Goal: Information Seeking & Learning: Compare options

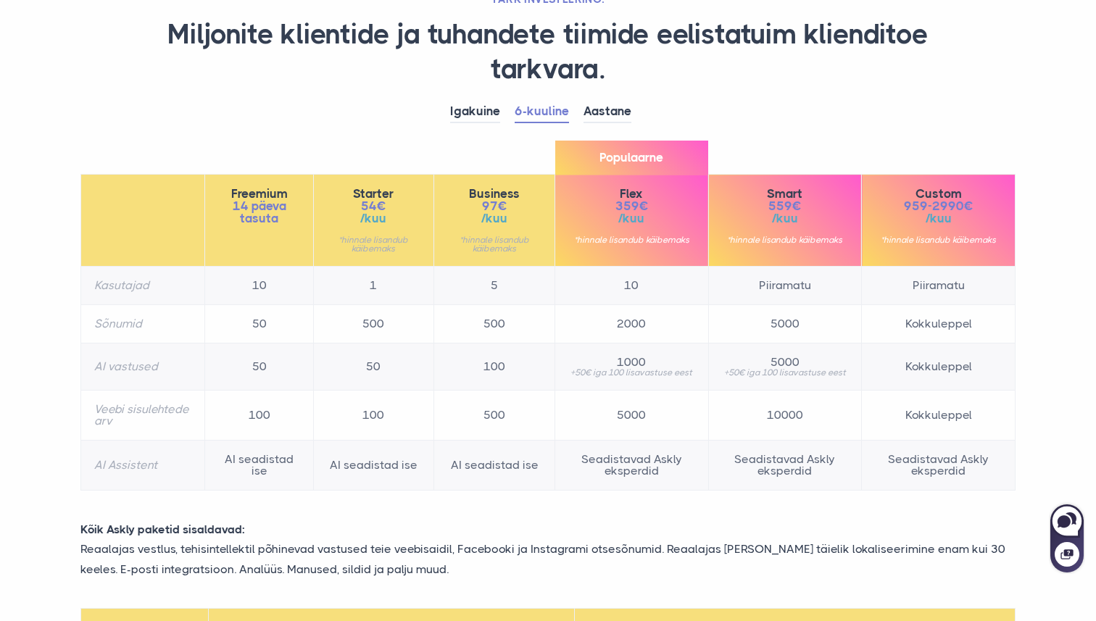
drag, startPoint x: 360, startPoint y: 203, endPoint x: 401, endPoint y: 203, distance: 40.6
click at [401, 203] on span "54€" at bounding box center [374, 206] width 94 height 12
click at [433, 210] on th "Starter 54€ /kuu *hinnale lisandub käibemaks" at bounding box center [373, 221] width 121 height 92
click at [370, 207] on span "54€" at bounding box center [374, 206] width 94 height 12
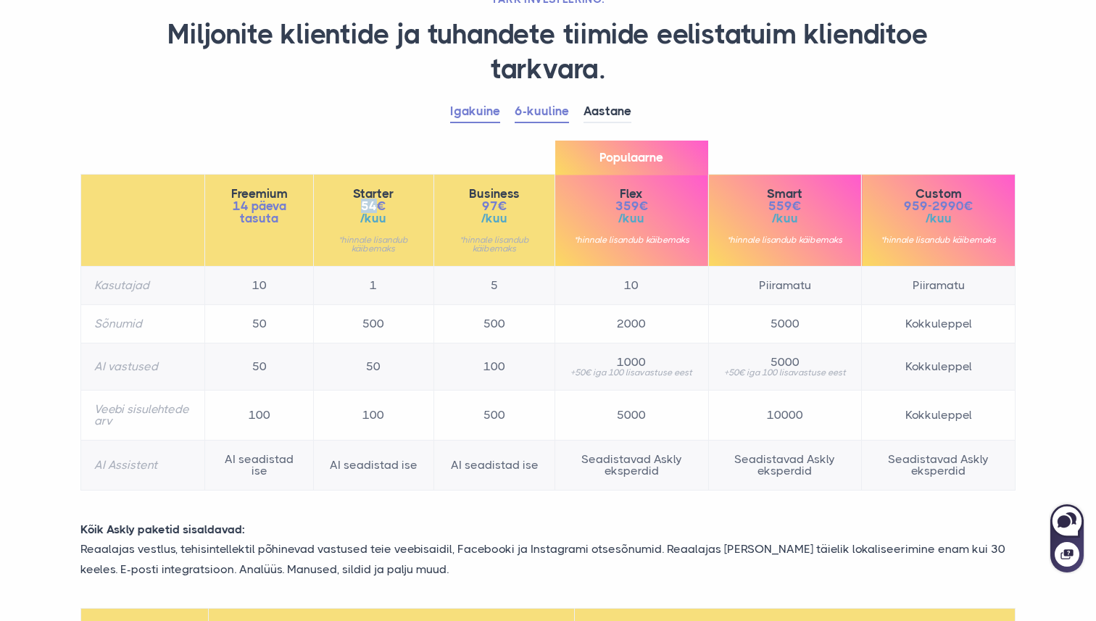
click at [479, 119] on link "Igakuine" at bounding box center [475, 112] width 50 height 22
drag, startPoint x: 361, startPoint y: 206, endPoint x: 404, endPoint y: 198, distance: 43.5
click at [403, 198] on div "Starter 78€ /kuu *hinnale lisandub käibemaks" at bounding box center [374, 220] width 94 height 65
drag, startPoint x: 481, startPoint y: 204, endPoint x: 528, endPoint y: 204, distance: 47.1
click at [528, 204] on span "139€" at bounding box center [494, 206] width 94 height 12
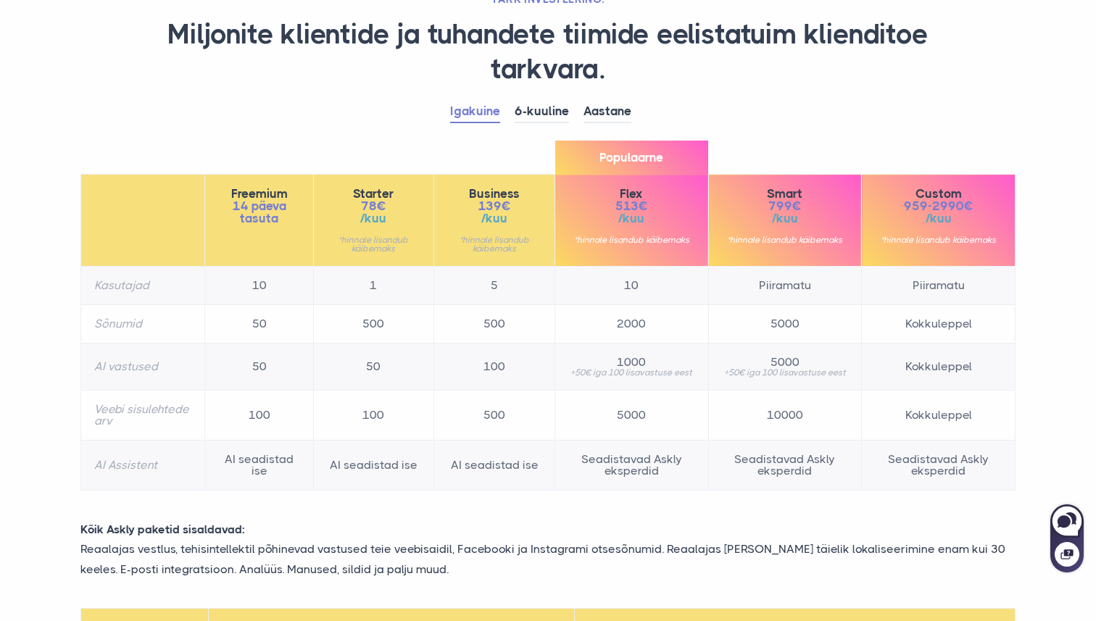
click at [602, 210] on span "513€" at bounding box center [632, 206] width 127 height 12
drag, startPoint x: 610, startPoint y: 205, endPoint x: 682, endPoint y: 205, distance: 71.8
click at [682, 205] on span "513€" at bounding box center [632, 206] width 127 height 12
drag, startPoint x: 599, startPoint y: 205, endPoint x: 650, endPoint y: 205, distance: 50.8
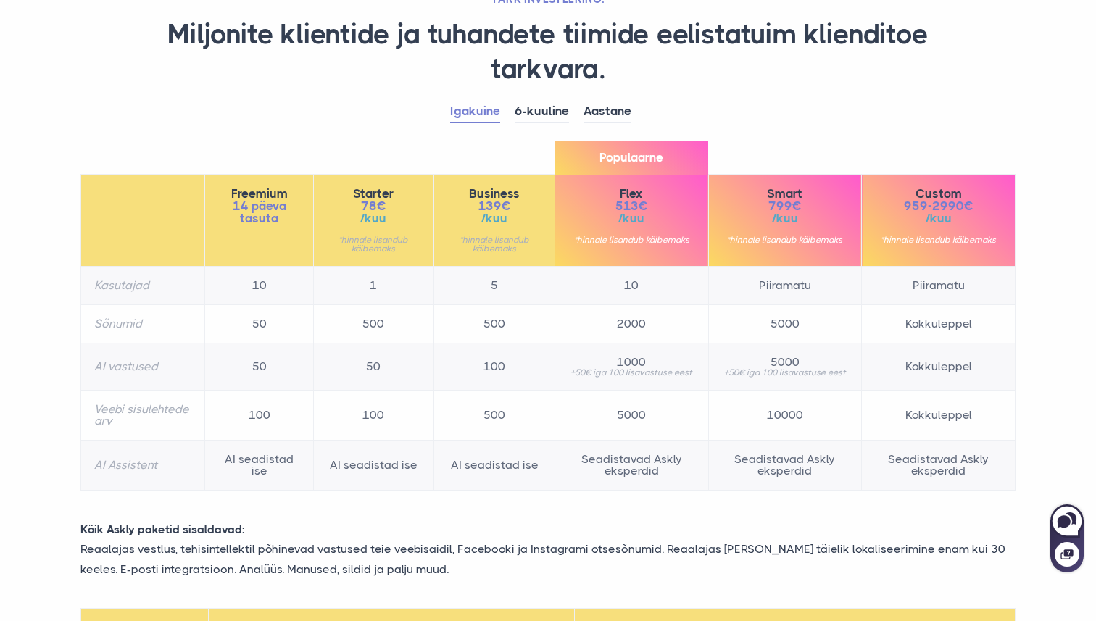
click at [650, 205] on span "513€" at bounding box center [632, 206] width 127 height 12
click at [610, 207] on span "513€" at bounding box center [632, 206] width 127 height 12
drag, startPoint x: 621, startPoint y: 207, endPoint x: 648, endPoint y: 207, distance: 26.8
click at [645, 207] on span "513€" at bounding box center [632, 206] width 127 height 12
click at [648, 207] on span "513€" at bounding box center [632, 206] width 127 height 12
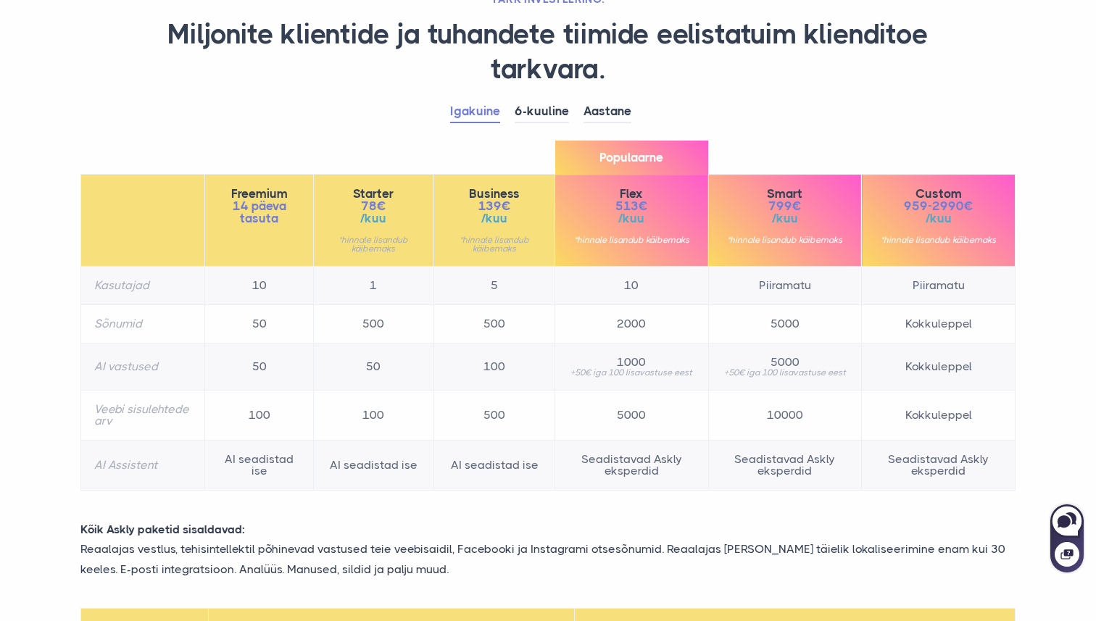
drag, startPoint x: 648, startPoint y: 207, endPoint x: 606, endPoint y: 207, distance: 42.1
click at [637, 207] on span "513€" at bounding box center [632, 206] width 127 height 12
click at [606, 207] on span "513€" at bounding box center [632, 206] width 127 height 12
drag, startPoint x: 766, startPoint y: 202, endPoint x: 1006, endPoint y: 202, distance: 240.0
click at [1006, 202] on tr "Freemium 14 päeva tasuta Starter 78€ /kuu *hinnale lisandub käibemaks Business …" at bounding box center [548, 221] width 935 height 92
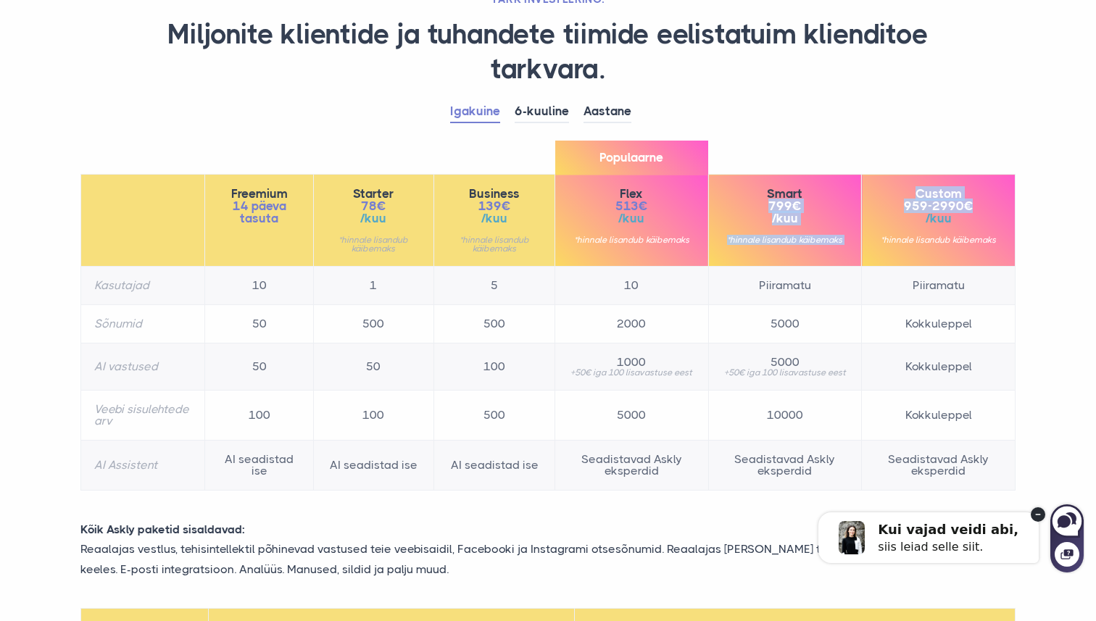
click at [1006, 202] on th "Custom 959-2990€ /kuu *hinnale lisandub käibemaks" at bounding box center [939, 221] width 154 height 92
drag, startPoint x: 763, startPoint y: 189, endPoint x: 965, endPoint y: 223, distance: 205.2
click at [965, 223] on tr "Freemium 14 päeva tasuta Starter 78€ /kuu *hinnale lisandub käibemaks Business …" at bounding box center [548, 221] width 935 height 92
click at [965, 223] on span "/kuu" at bounding box center [938, 218] width 127 height 12
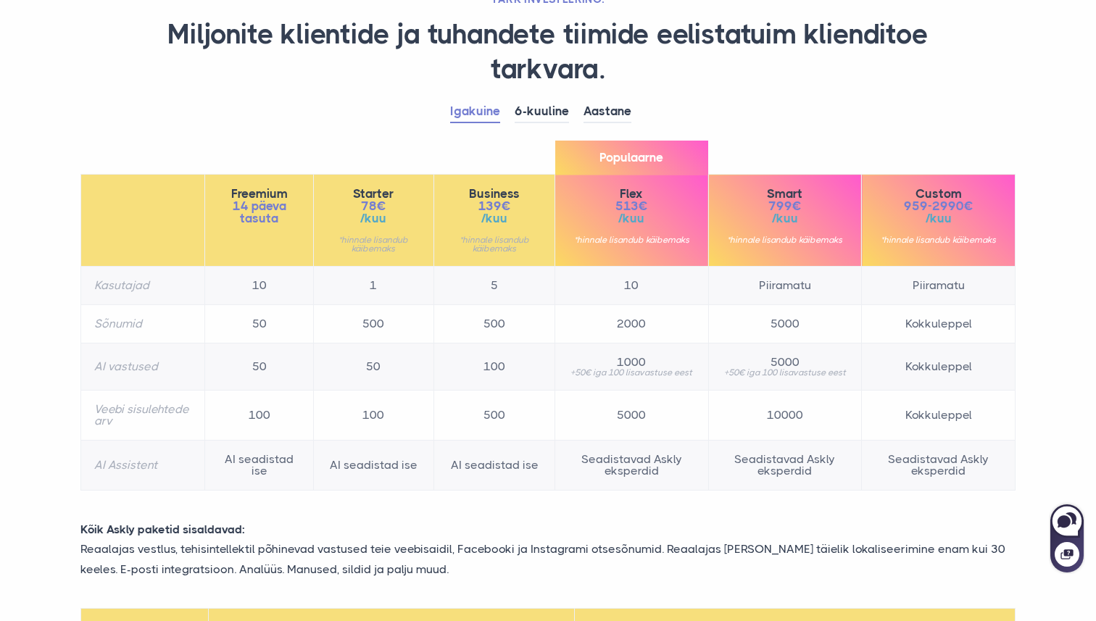
click at [57, 234] on section "TARK INVESTEERING. Miljonite klientide ja tuhandete tiimide eelistatuim kliendi…" at bounding box center [548, 415] width 1096 height 1079
